Goal: Find specific page/section: Find specific page/section

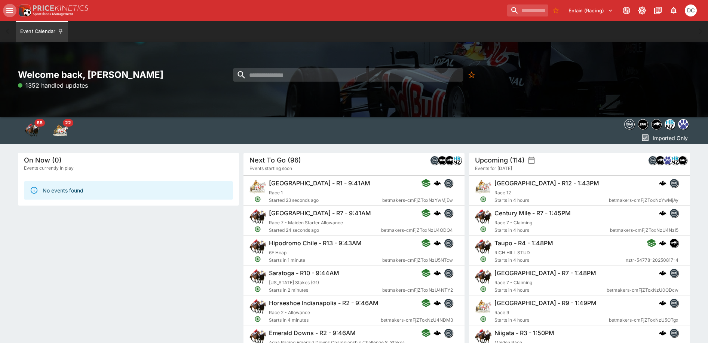
click at [9, 12] on icon "open drawer" at bounding box center [9, 10] width 7 height 4
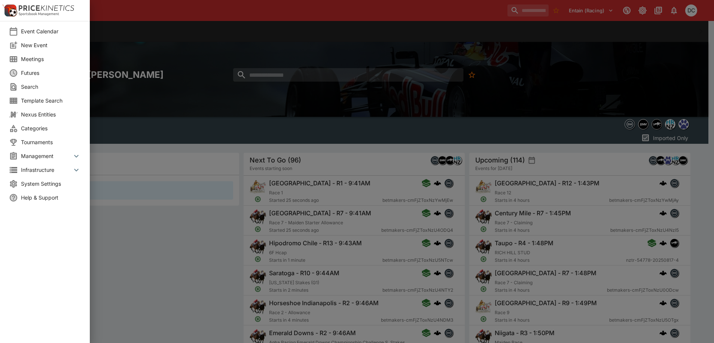
click at [34, 57] on span "Meetings" at bounding box center [51, 59] width 60 height 8
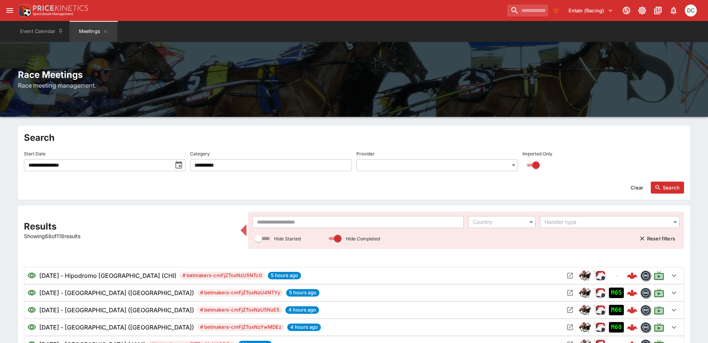
click at [312, 220] on input "text" at bounding box center [358, 222] width 211 height 12
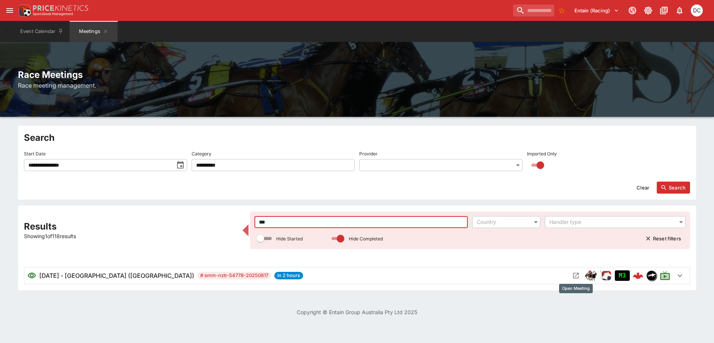
type input "***"
click at [573, 277] on icon "Open Meeting" at bounding box center [575, 275] width 7 height 7
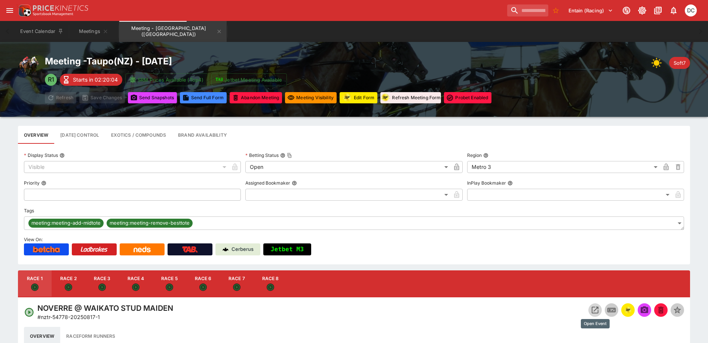
click at [596, 308] on icon "Open Event" at bounding box center [595, 309] width 9 height 9
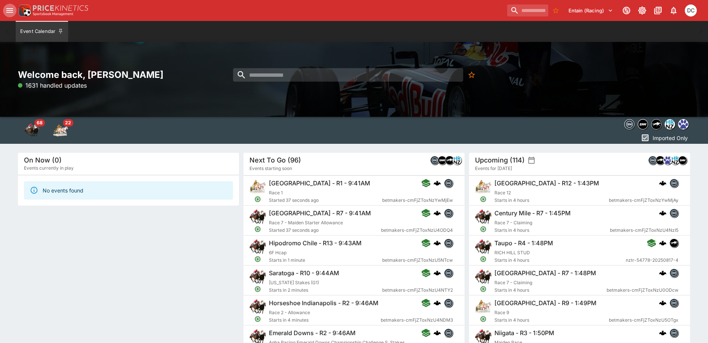
click at [14, 11] on icon "open drawer" at bounding box center [9, 10] width 9 height 9
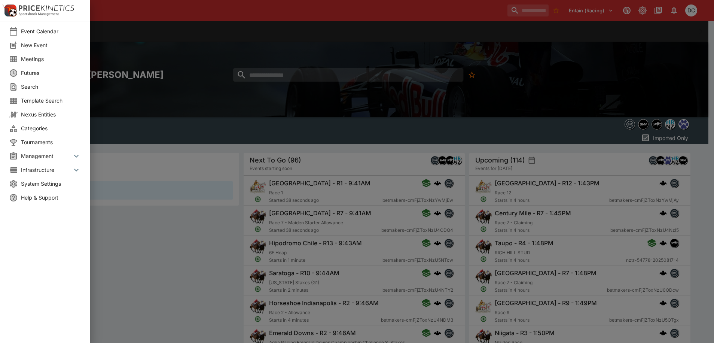
click at [37, 58] on span "Meetings" at bounding box center [51, 59] width 60 height 8
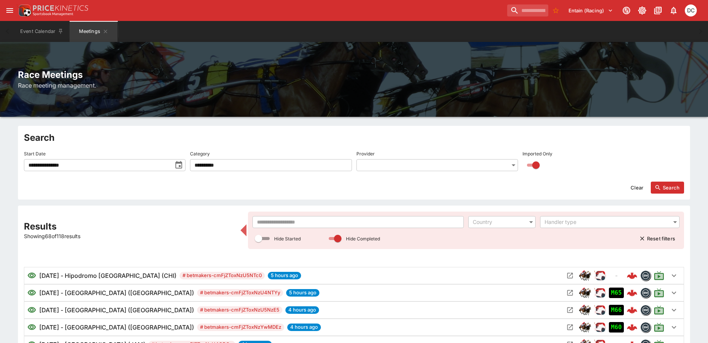
click at [304, 223] on input "text" at bounding box center [358, 222] width 211 height 12
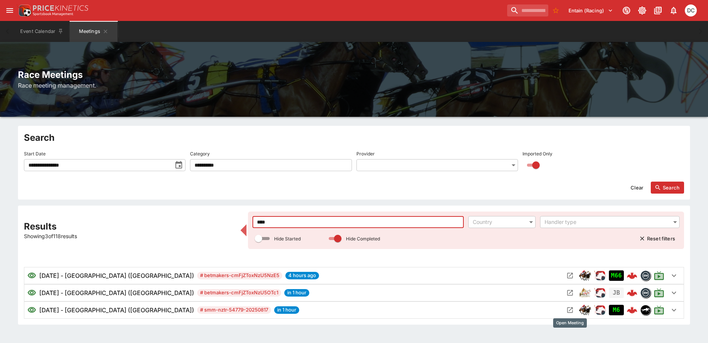
type input "****"
click at [572, 311] on icon "Open Meeting" at bounding box center [570, 309] width 7 height 7
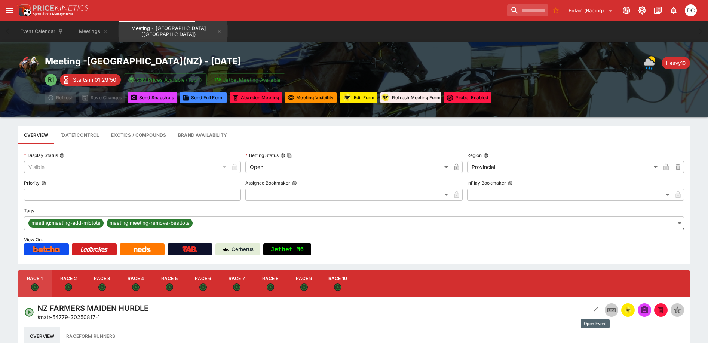
click at [592, 307] on icon "Open Event" at bounding box center [595, 310] width 7 height 7
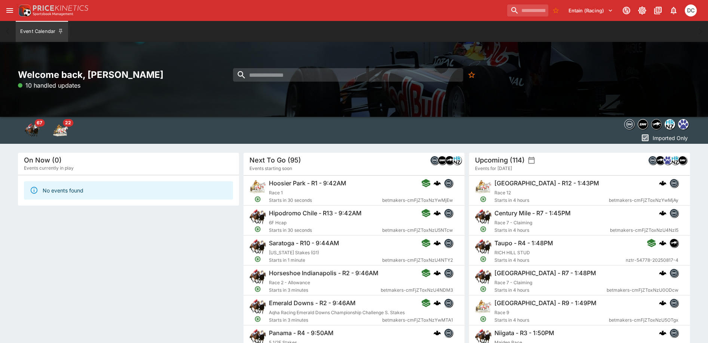
click at [10, 6] on icon "open drawer" at bounding box center [9, 10] width 9 height 9
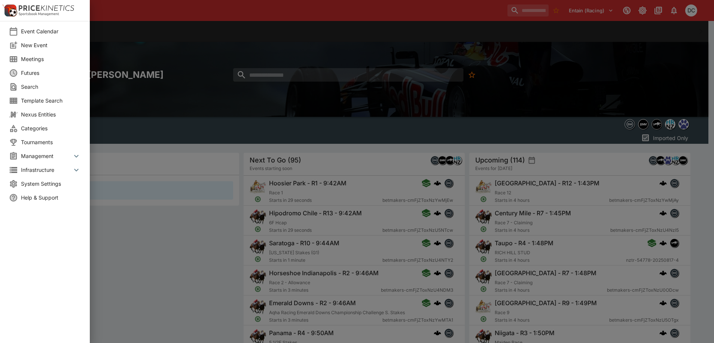
click at [41, 58] on span "Meetings" at bounding box center [51, 59] width 60 height 8
